Goal: Task Accomplishment & Management: Complete application form

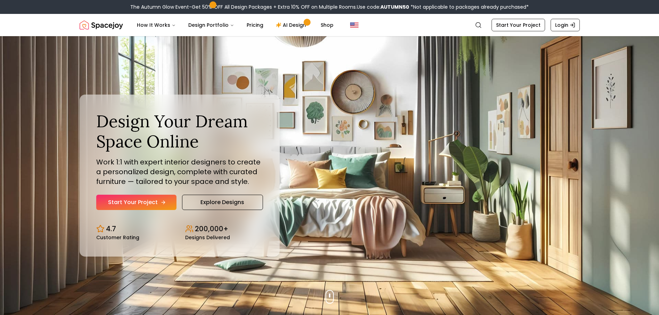
click at [154, 201] on link "Start Your Project" at bounding box center [136, 201] width 80 height 15
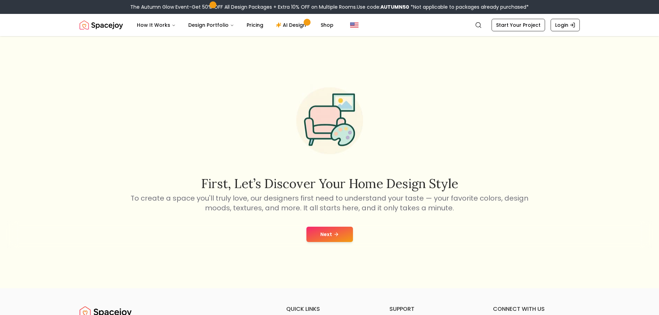
click at [325, 235] on button "Next" at bounding box center [329, 233] width 47 height 15
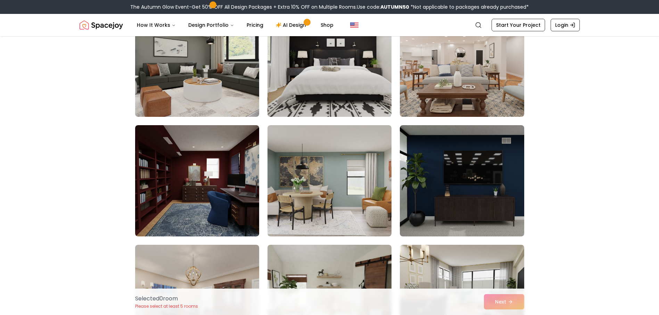
scroll to position [243, 0]
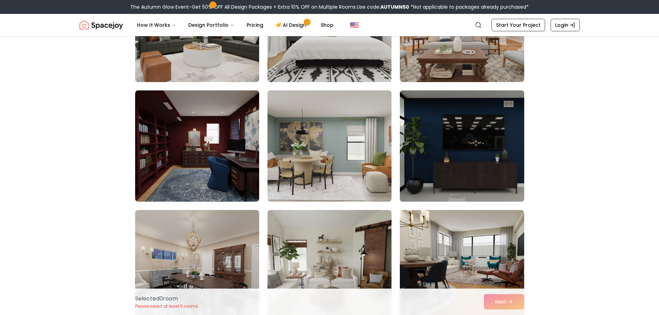
click at [491, 154] on img at bounding box center [461, 145] width 130 height 117
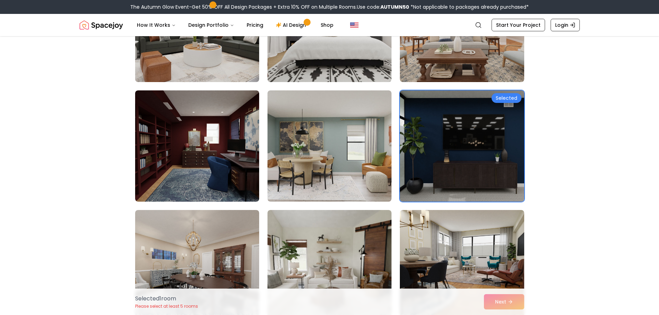
click at [490, 152] on img at bounding box center [461, 145] width 130 height 117
